Goal: Task Accomplishment & Management: Use online tool/utility

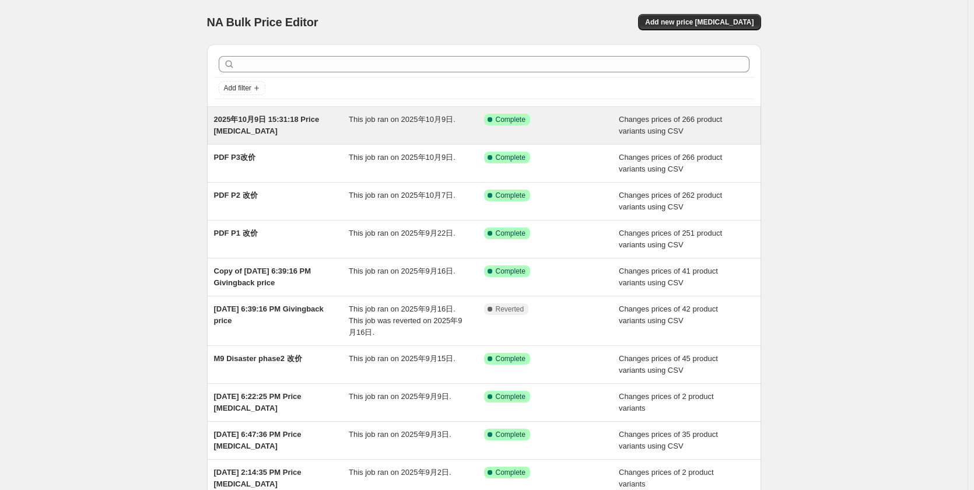
click at [472, 134] on div "This job ran on 2025年10月9日." at bounding box center [416, 125] width 135 height 23
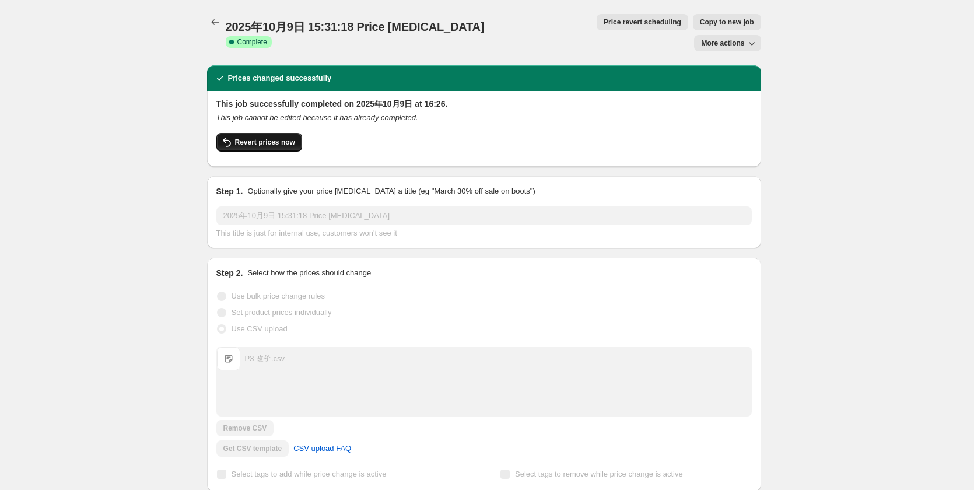
click at [274, 138] on span "Revert prices now" at bounding box center [265, 142] width 60 height 9
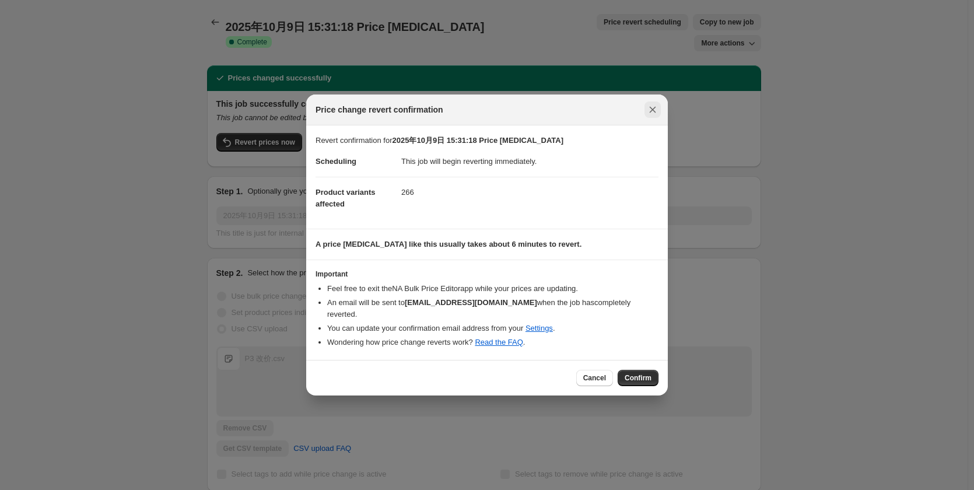
click at [653, 113] on icon "Close" at bounding box center [653, 110] width 12 height 12
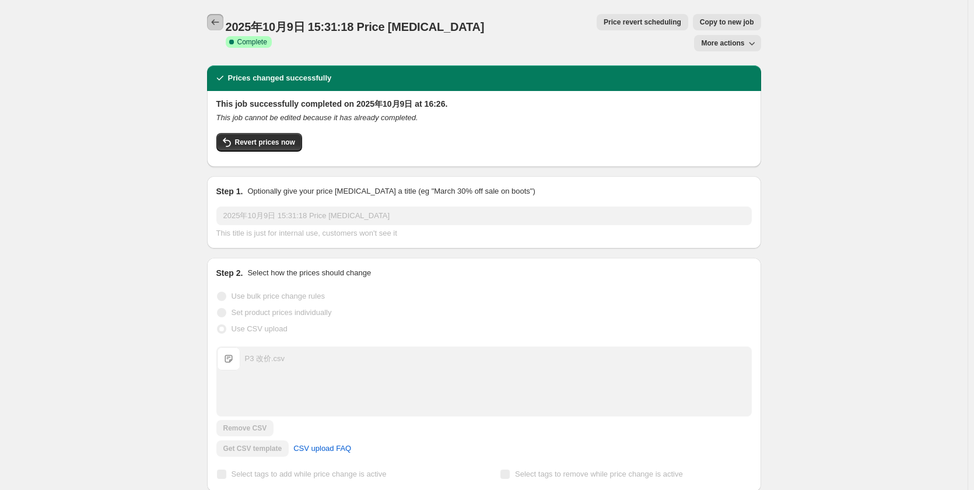
click at [214, 21] on icon "Price change jobs" at bounding box center [215, 22] width 12 height 12
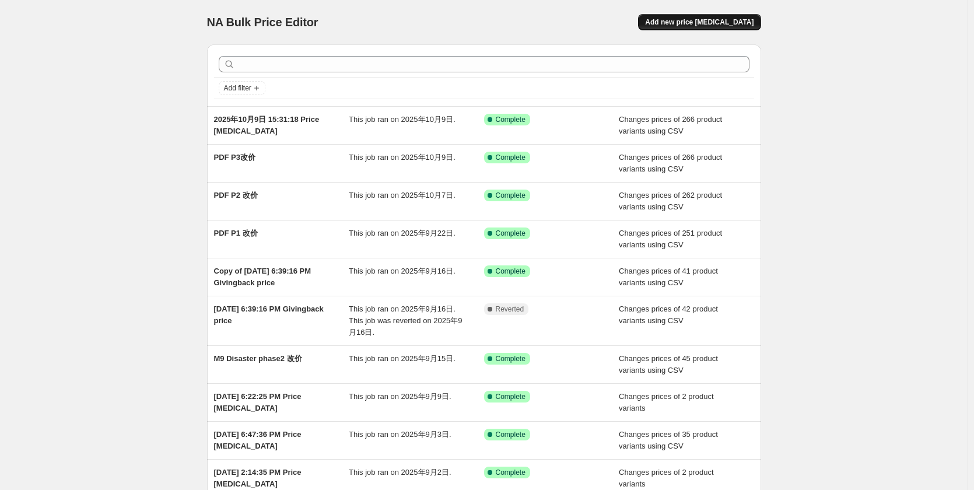
click at [705, 23] on span "Add new price change job" at bounding box center [699, 22] width 109 height 9
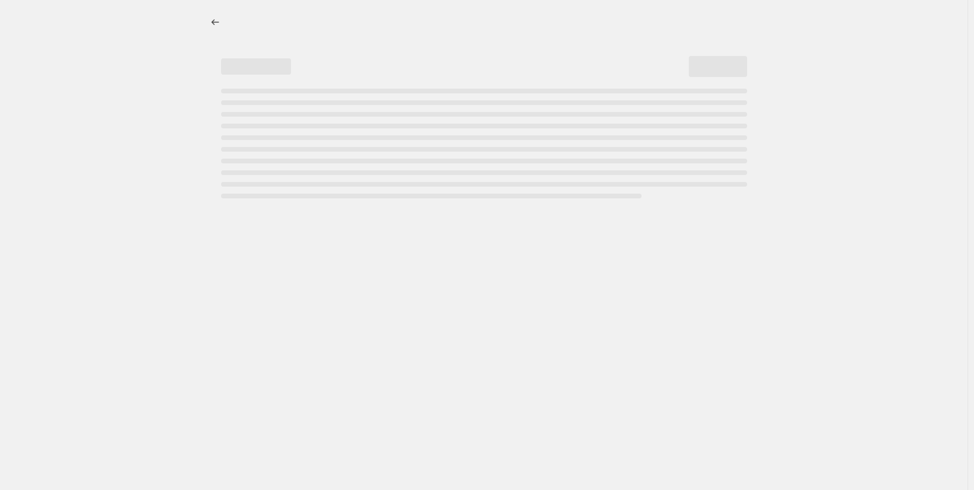
select select "percentage"
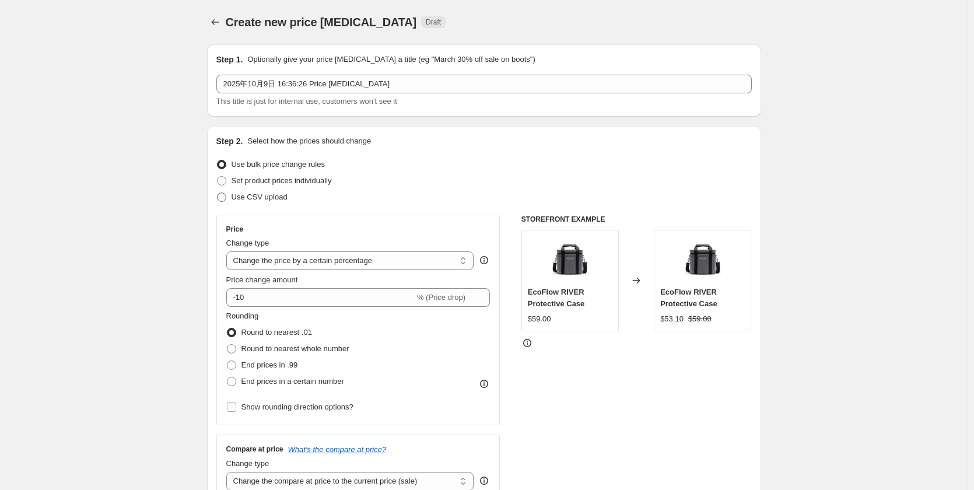
click at [272, 199] on span "Use CSV upload" at bounding box center [260, 197] width 56 height 9
click at [218, 193] on input "Use CSV upload" at bounding box center [217, 193] width 1 height 1
radio input "true"
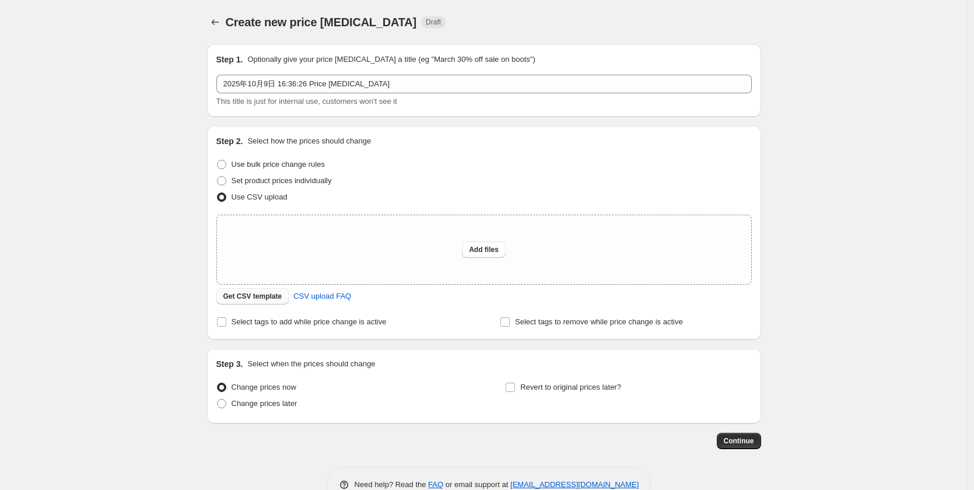
click at [273, 295] on span "Get CSV template" at bounding box center [252, 296] width 59 height 9
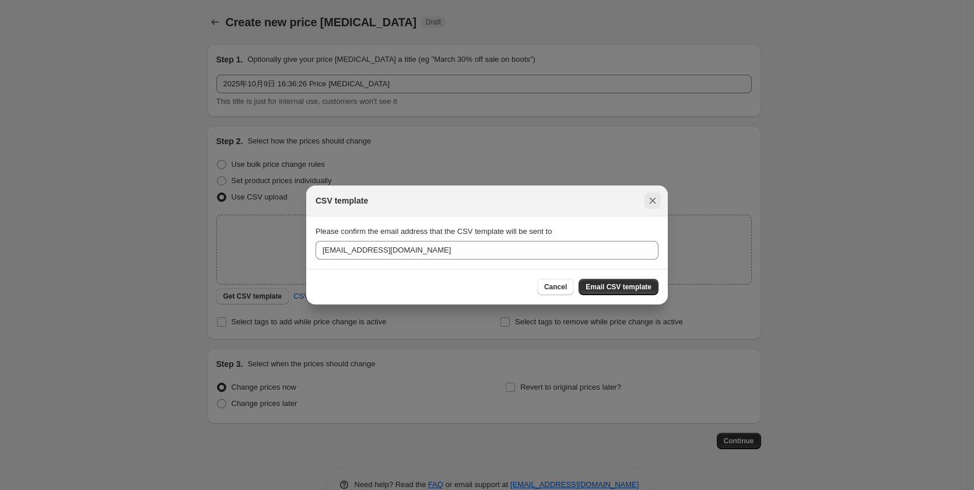
click at [652, 198] on icon "Close" at bounding box center [653, 201] width 12 height 12
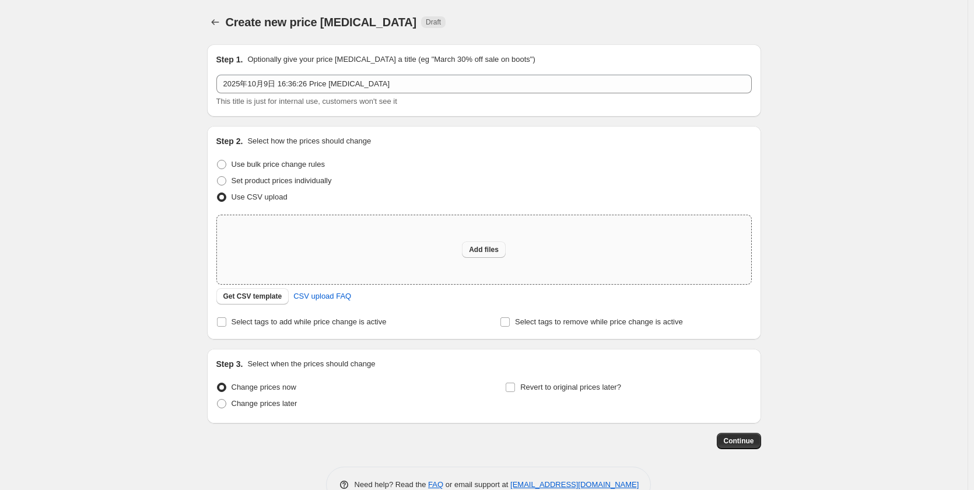
click at [494, 252] on span "Add files" at bounding box center [484, 249] width 30 height 9
type input "C:\fakepath\P3 改价 新.csv"
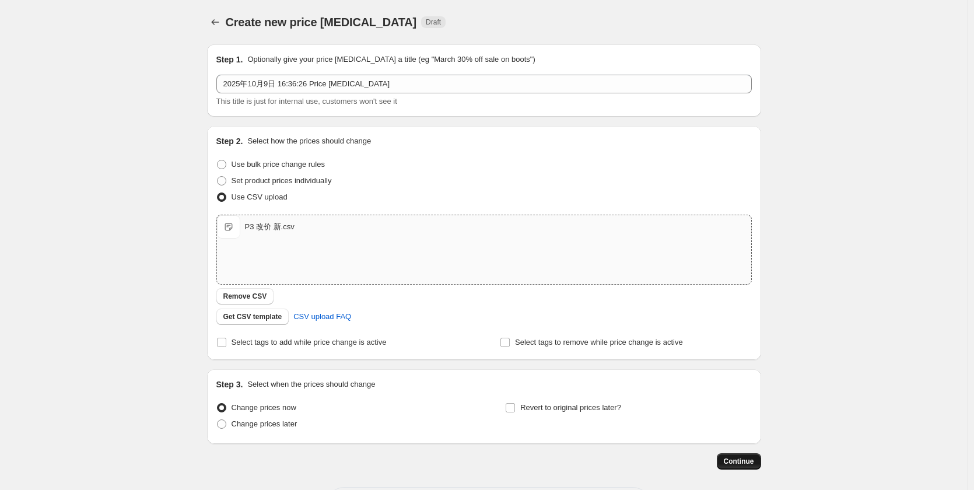
click at [746, 460] on span "Continue" at bounding box center [739, 461] width 30 height 9
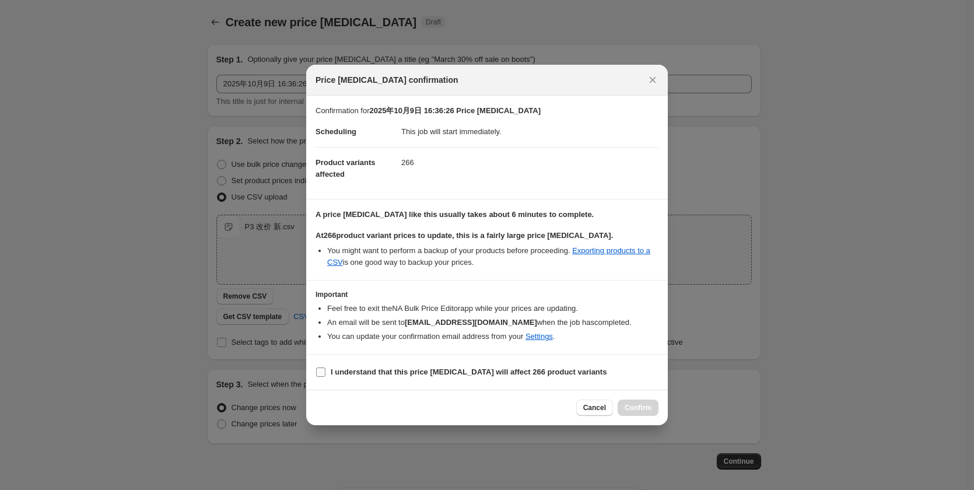
click at [453, 366] on span "I understand that this price change job will affect 266 product variants" at bounding box center [469, 372] width 276 height 12
click at [519, 370] on b "I understand that this price change job will affect 266 product variants" at bounding box center [469, 372] width 276 height 9
click at [326, 370] on input "I understand that this price change job will affect 266 product variants" at bounding box center [320, 372] width 9 height 9
checkbox input "true"
click at [644, 408] on span "Confirm" at bounding box center [638, 407] width 27 height 9
